Goal: Information Seeking & Learning: Understand process/instructions

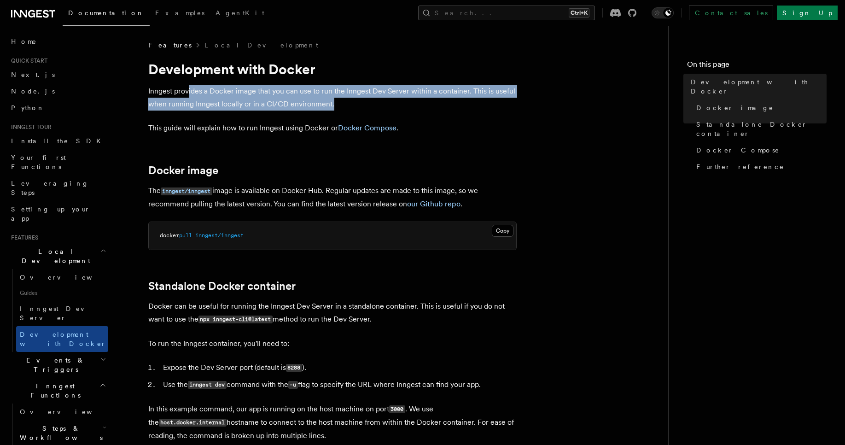
click at [179, 103] on p "Inngest provides a Docker image that you can use to run the Inngest Dev Server …" at bounding box center [332, 98] width 368 height 26
drag, startPoint x: 204, startPoint y: 91, endPoint x: 261, endPoint y: 111, distance: 60.7
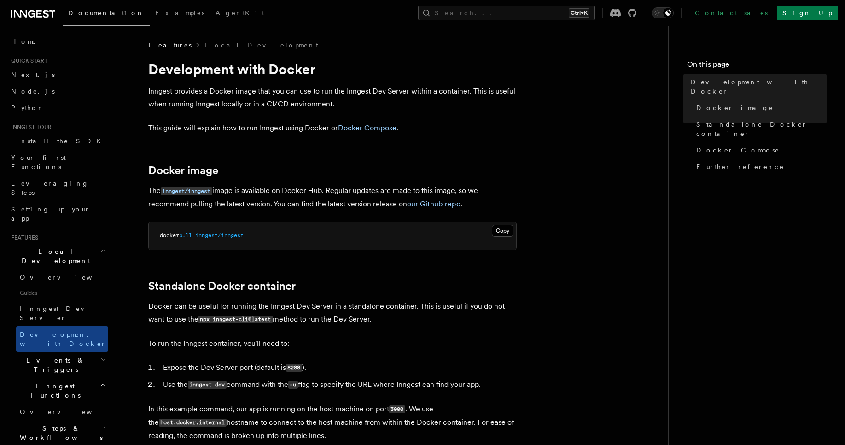
click at [280, 127] on p "This guide will explain how to run Inngest using Docker or Docker Compose ." at bounding box center [332, 128] width 368 height 13
click at [301, 185] on p "The inngest/inngest image is available on Docker Hub. Regular updates are made …" at bounding box center [332, 197] width 368 height 26
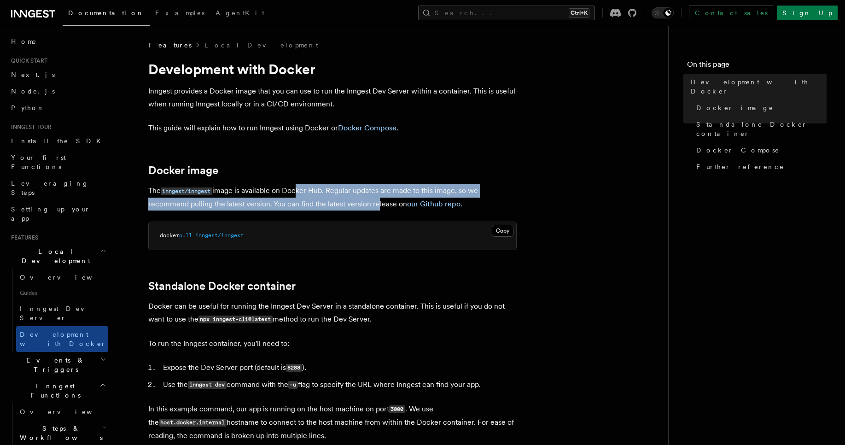
drag, startPoint x: 297, startPoint y: 188, endPoint x: 373, endPoint y: 200, distance: 76.0
click at [373, 200] on p "The inngest/inngest image is available on Docker Hub. Regular updates are made …" at bounding box center [332, 197] width 368 height 26
copy p "cker Hub. Regular updates are made to this image, so we recommend pulling the l…"
click at [350, 194] on p "The inngest/inngest image is available on Docker Hub. Regular updates are made …" at bounding box center [332, 197] width 368 height 26
